Goal: Transaction & Acquisition: Purchase product/service

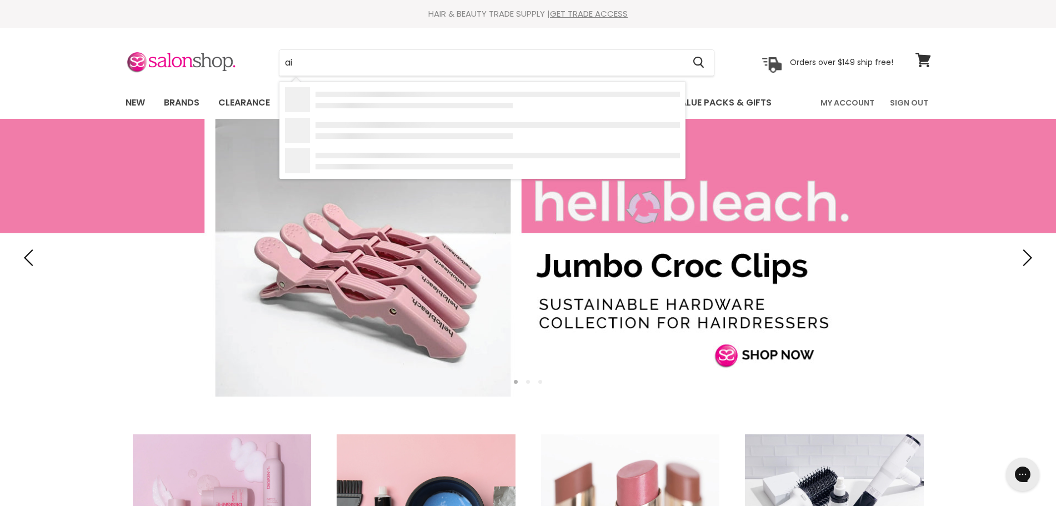
type input "a"
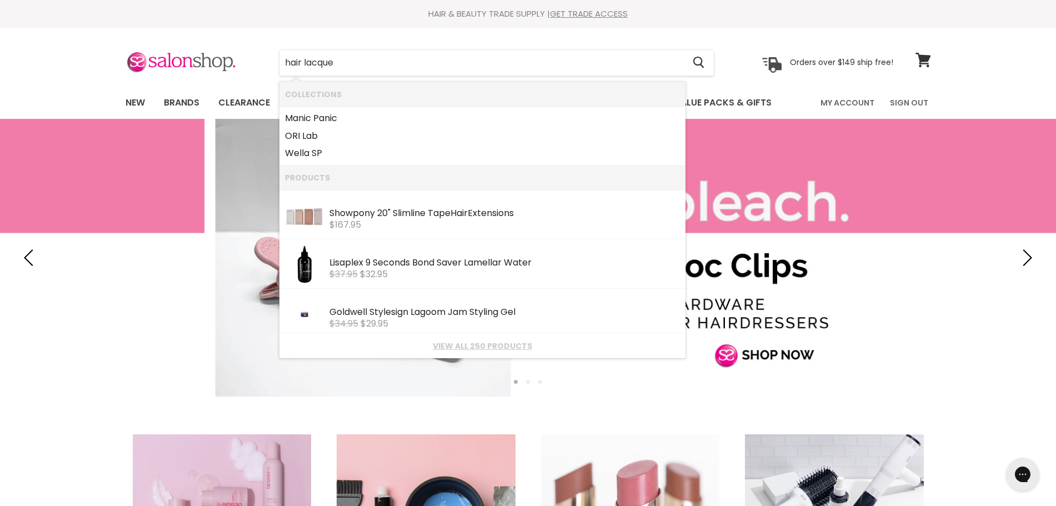
type input "hair lacquer"
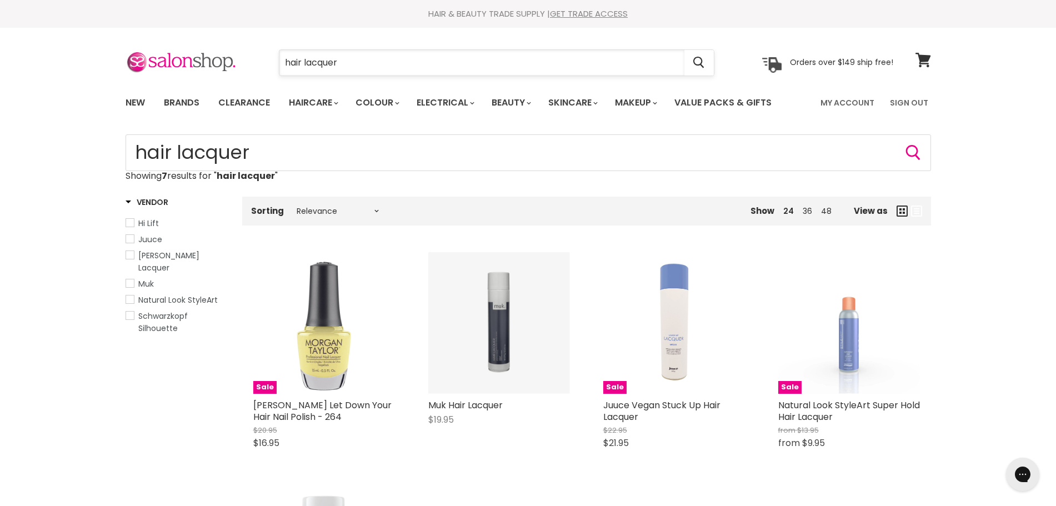
click at [347, 67] on input "hair lacquer" at bounding box center [481, 63] width 405 height 26
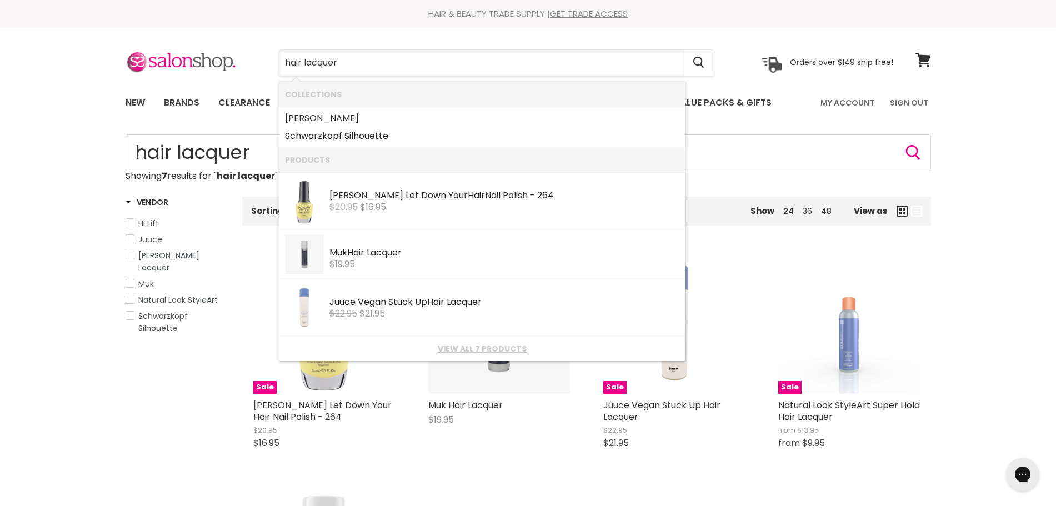
drag, startPoint x: 289, startPoint y: 59, endPoint x: 259, endPoint y: 59, distance: 29.4
click at [259, 59] on div "hair lacquer Cancel" at bounding box center [497, 63] width 492 height 26
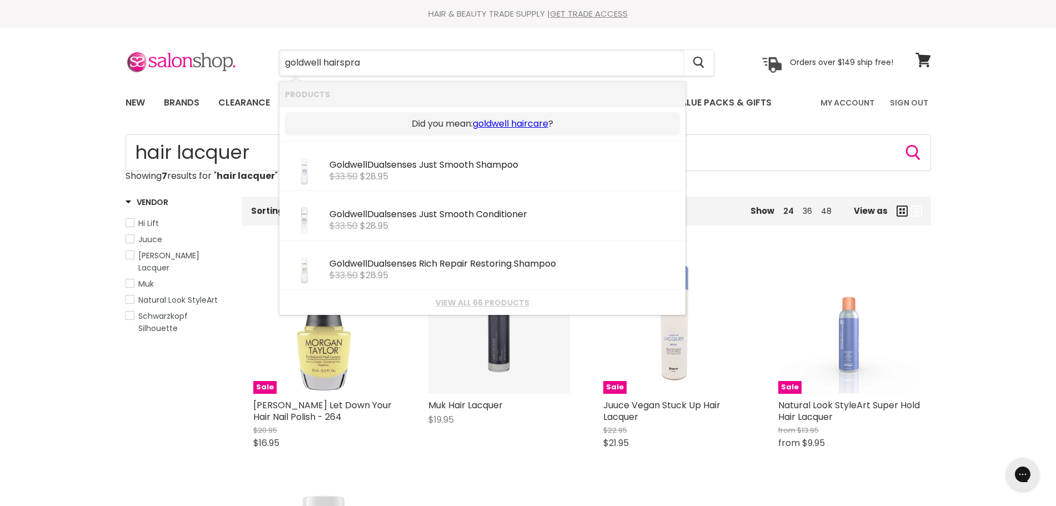
type input "goldwell hairspray"
